Goal: Communication & Community: Answer question/provide support

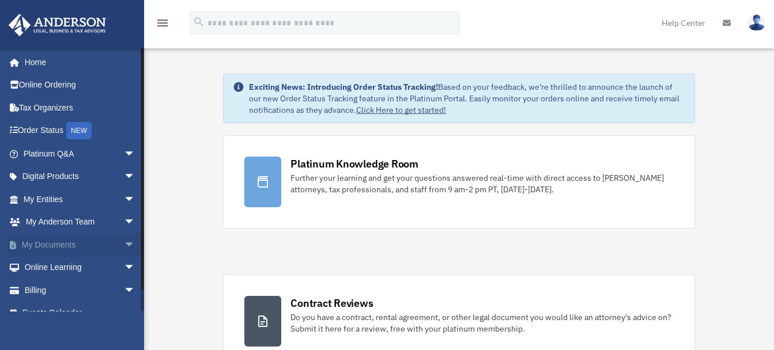
click at [66, 246] on link "My Documents arrow_drop_down" at bounding box center [80, 244] width 145 height 23
click at [124, 197] on span "arrow_drop_down" at bounding box center [135, 200] width 23 height 24
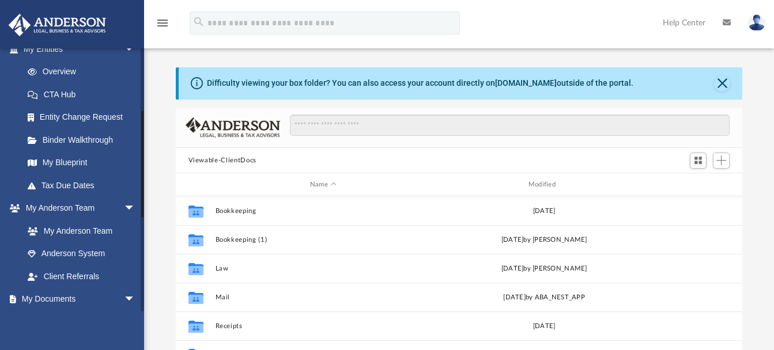
scroll to position [152, 0]
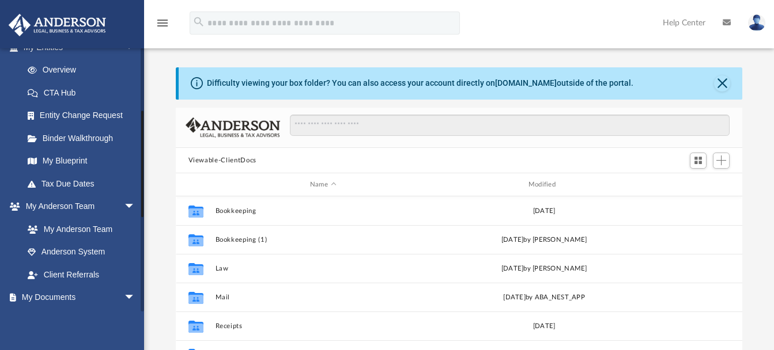
drag, startPoint x: 144, startPoint y: 148, endPoint x: 144, endPoint y: 164, distance: 16.7
click at [144, 164] on div at bounding box center [142, 180] width 3 height 264
click at [51, 161] on link "My Blueprint" at bounding box center [84, 161] width 137 height 23
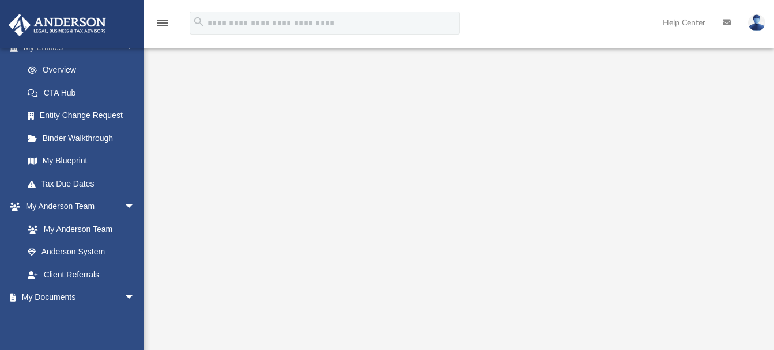
click at [744, 61] on div at bounding box center [459, 285] width 630 height 485
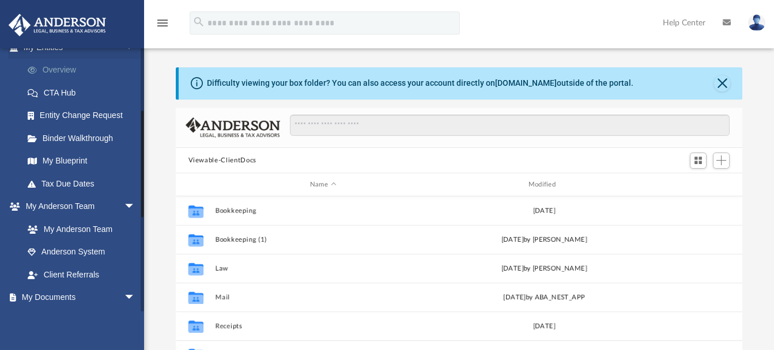
scroll to position [254, 558]
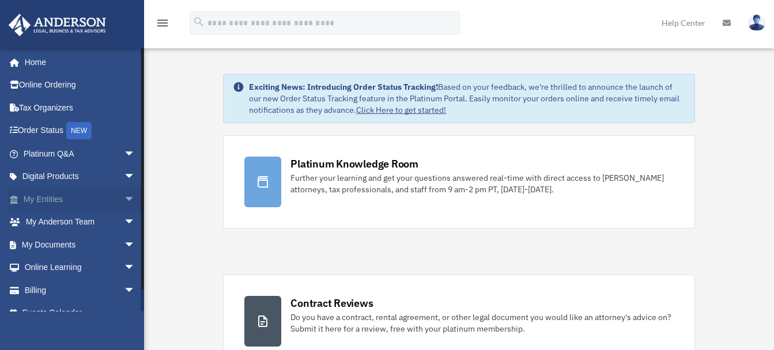
click at [124, 199] on span "arrow_drop_down" at bounding box center [135, 200] width 23 height 24
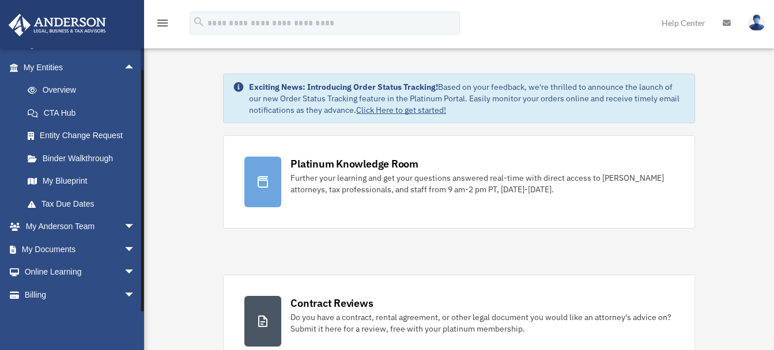
scroll to position [152, 0]
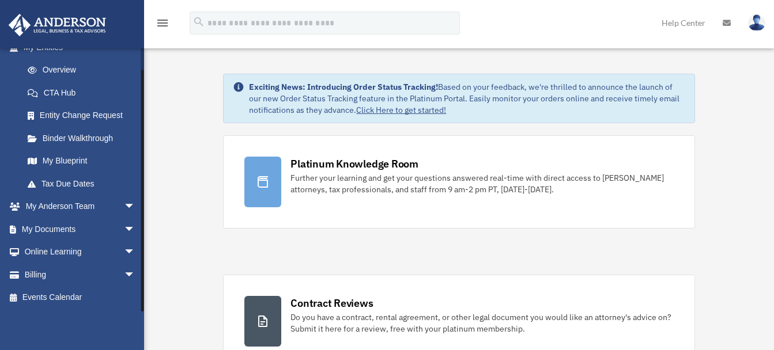
drag, startPoint x: 143, startPoint y: 193, endPoint x: 145, endPoint y: 221, distance: 28.3
click at [69, 160] on link "My Blueprint" at bounding box center [84, 161] width 137 height 23
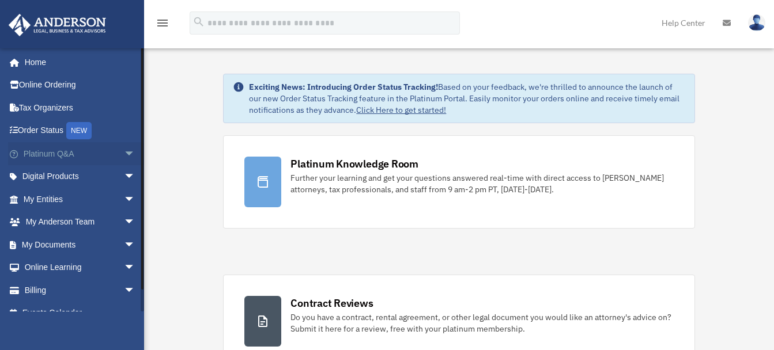
click at [124, 153] on span "arrow_drop_down" at bounding box center [135, 154] width 23 height 24
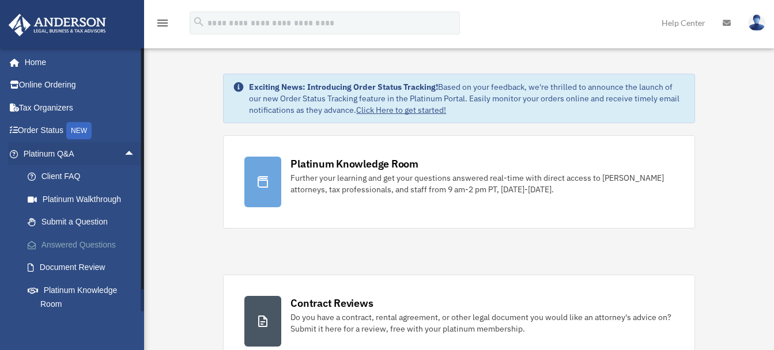
click at [81, 244] on link "Answered Questions" at bounding box center [84, 244] width 137 height 23
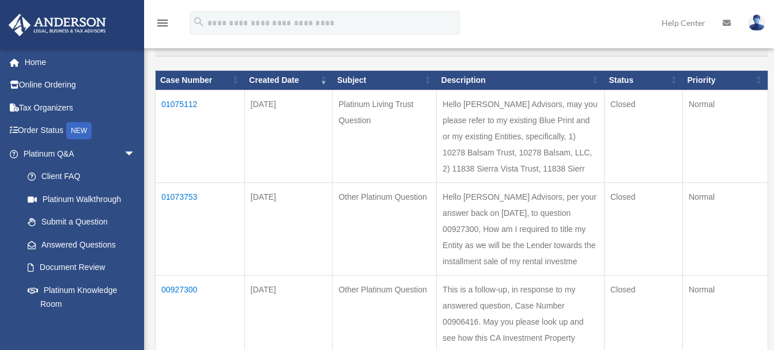
scroll to position [97, 0]
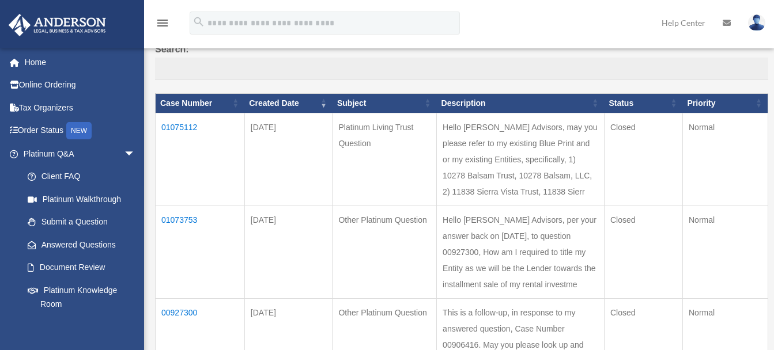
click at [191, 125] on td "01075112" at bounding box center [200, 159] width 89 height 93
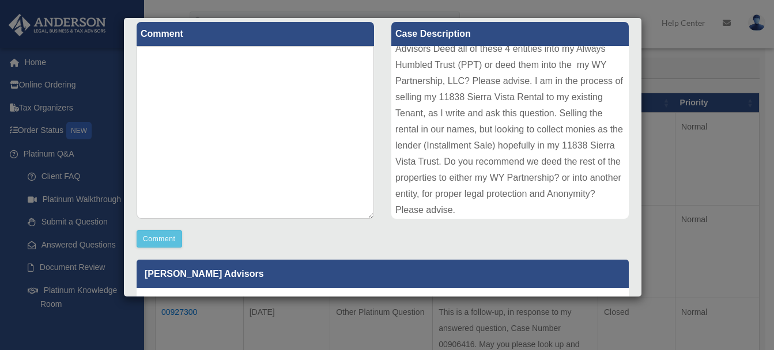
scroll to position [142, 0]
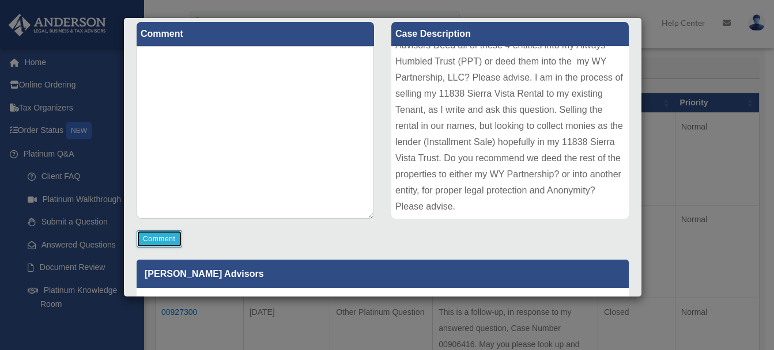
click at [169, 241] on button "Comment" at bounding box center [160, 239] width 46 height 17
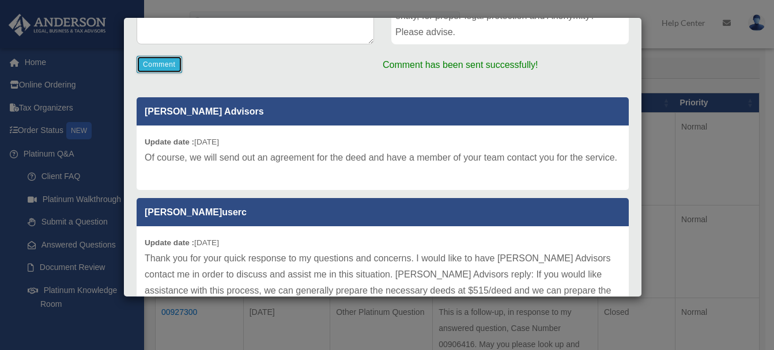
scroll to position [323, 0]
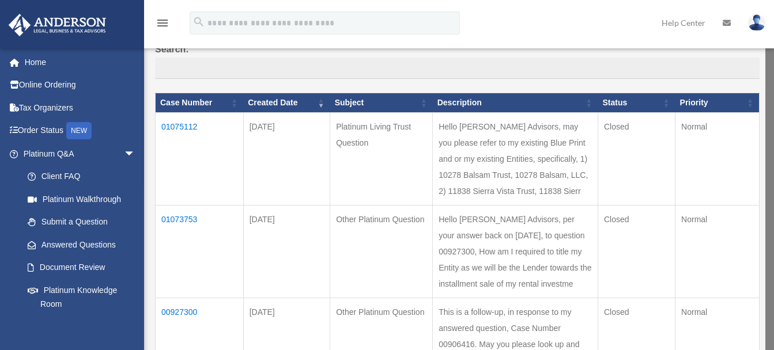
click at [188, 131] on td "01075112" at bounding box center [200, 158] width 88 height 93
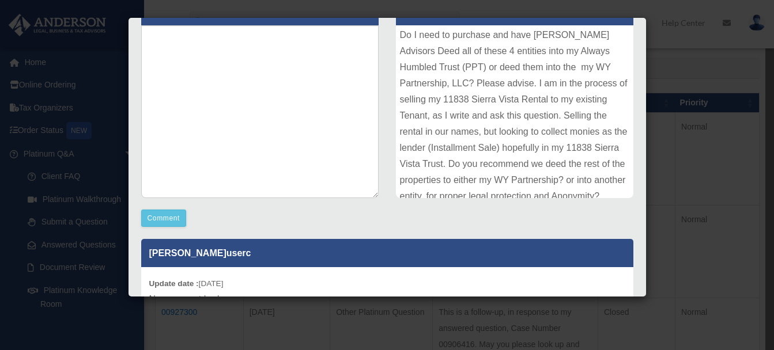
scroll to position [142, 0]
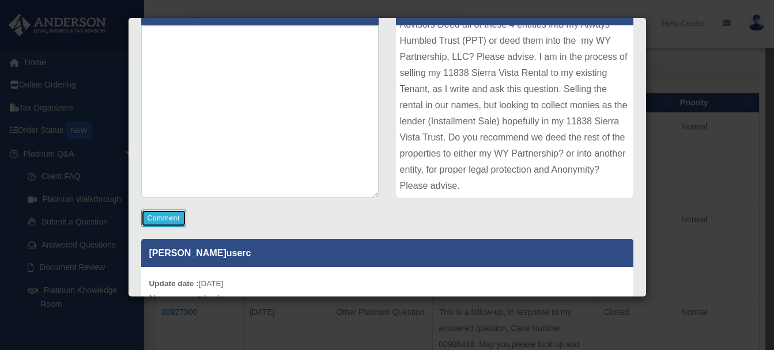
click at [175, 214] on button "Comment" at bounding box center [164, 218] width 46 height 17
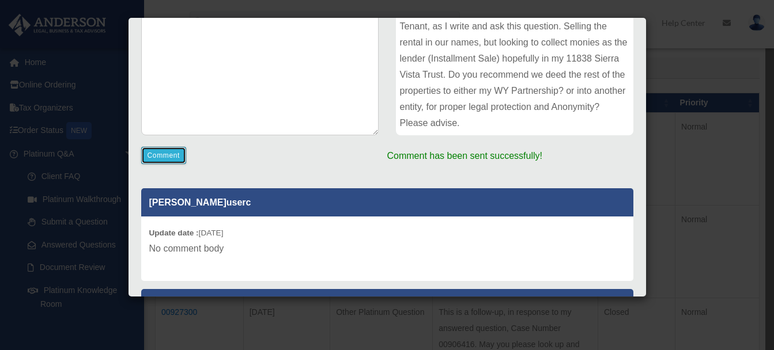
scroll to position [228, 0]
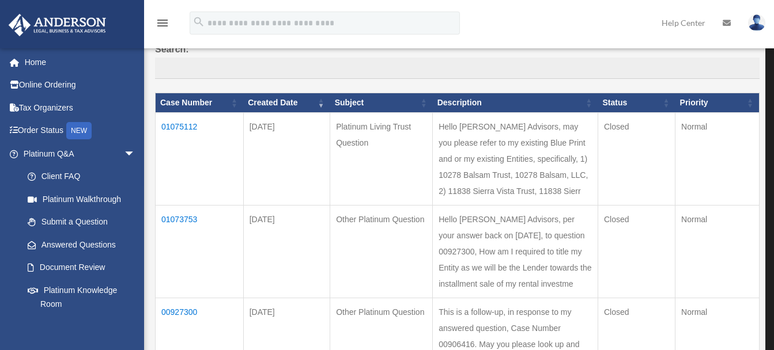
click at [639, 289] on td "Closed" at bounding box center [636, 251] width 77 height 93
click at [190, 125] on td "01075112" at bounding box center [200, 158] width 88 height 93
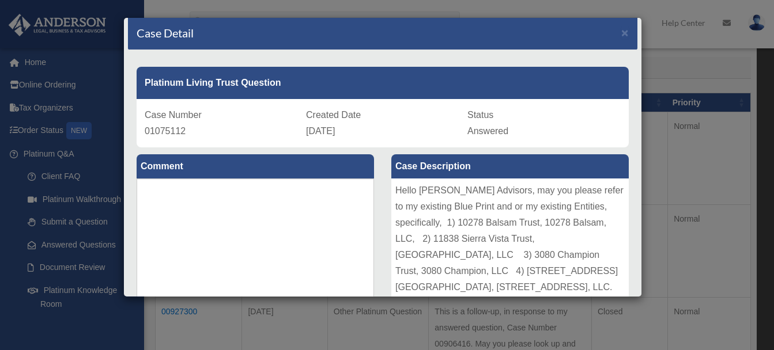
scroll to position [0, 0]
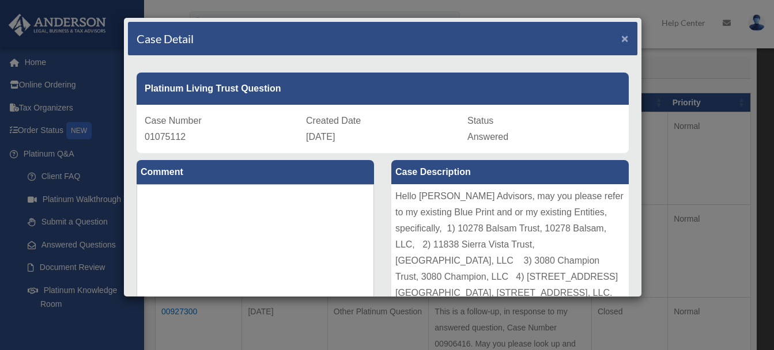
click at [621, 39] on span "×" at bounding box center [624, 38] width 7 height 13
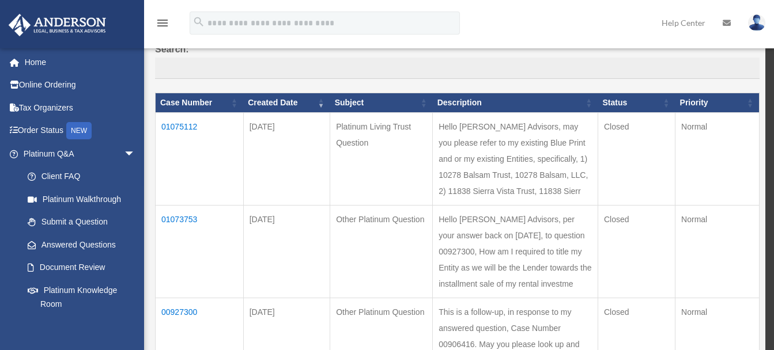
click at [756, 18] on img at bounding box center [756, 22] width 17 height 17
